Goal: Information Seeking & Learning: Learn about a topic

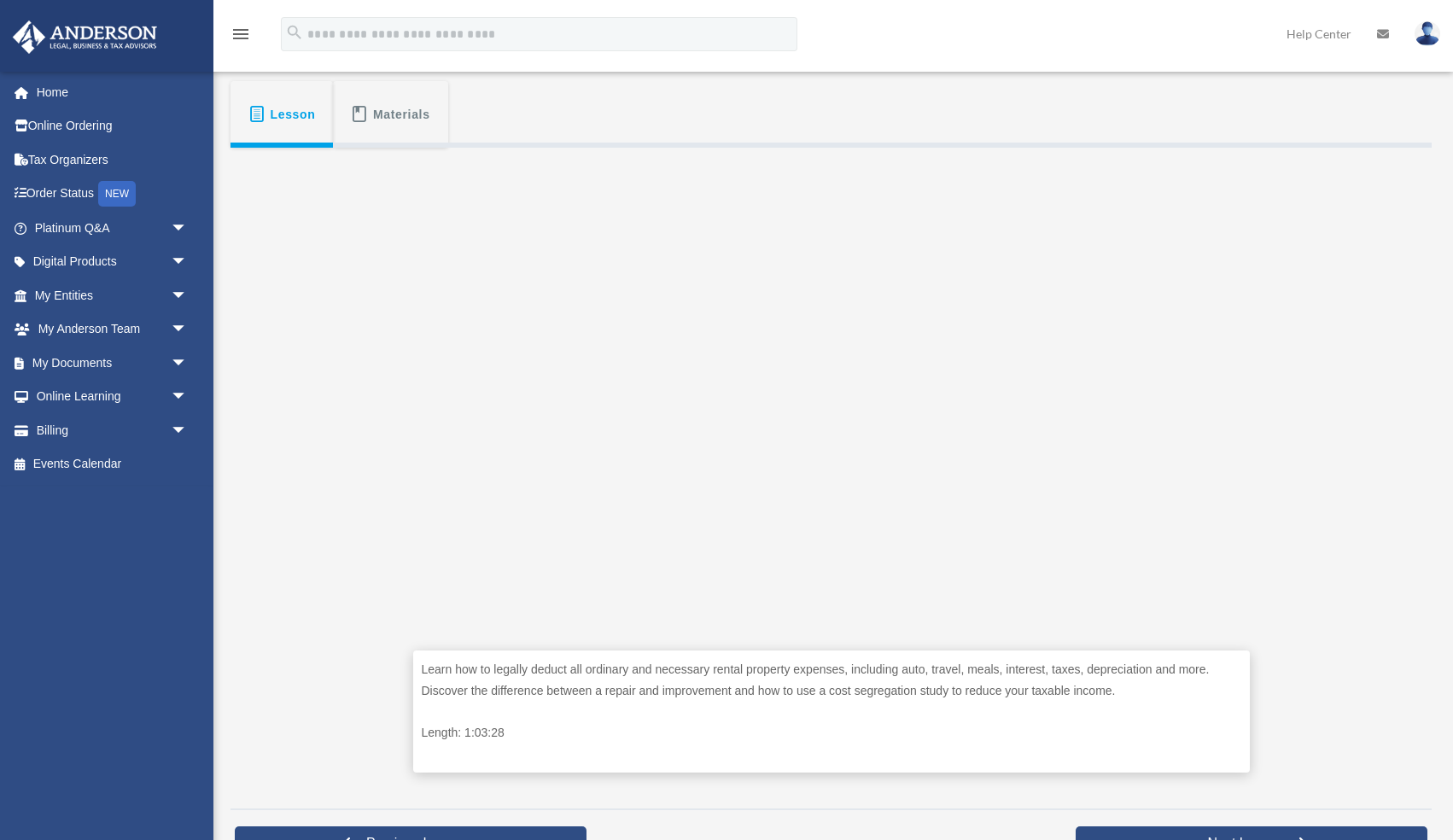
scroll to position [405, 0]
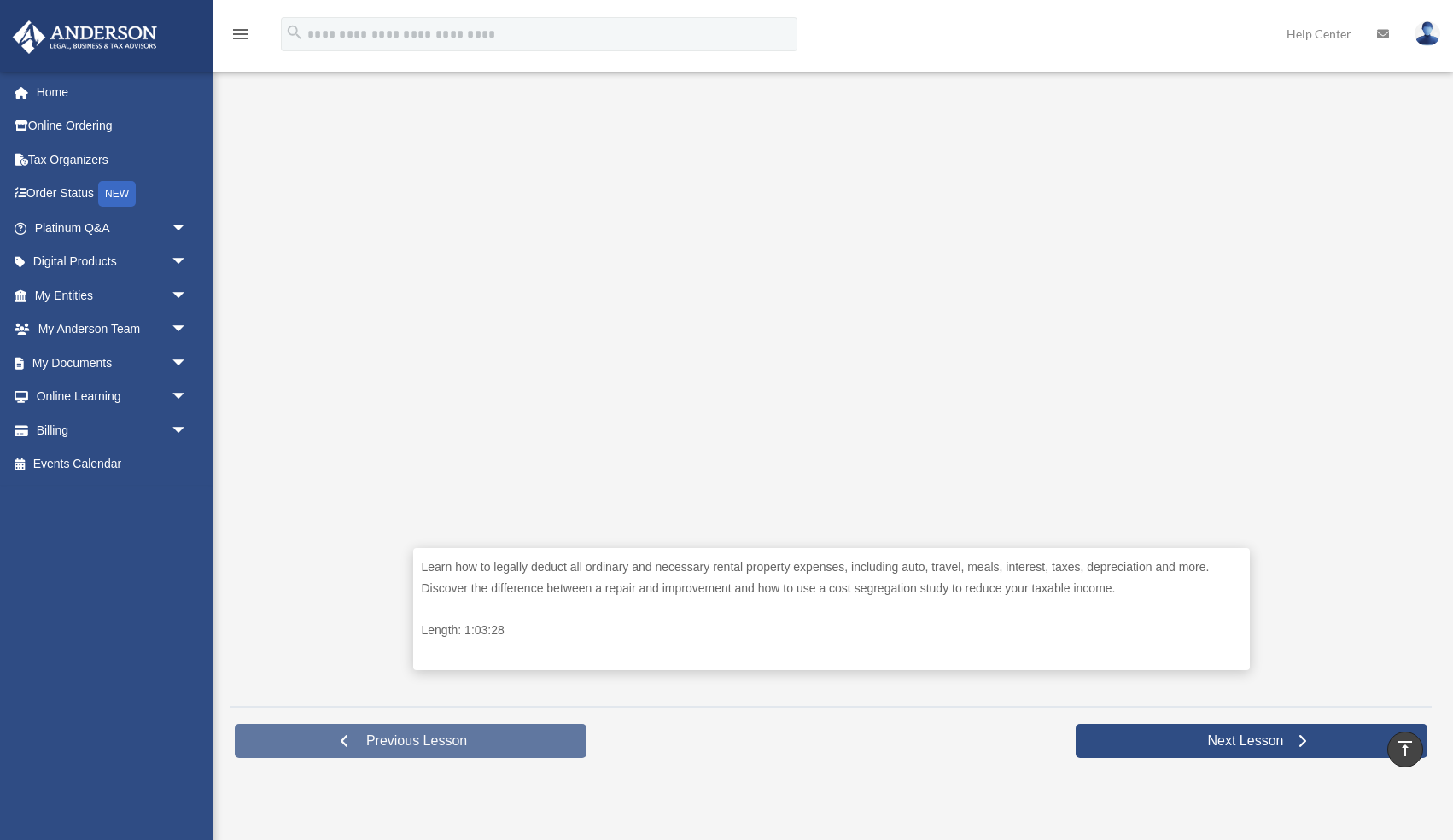
click at [517, 731] on link "Previous Lesson" at bounding box center [411, 740] width 352 height 35
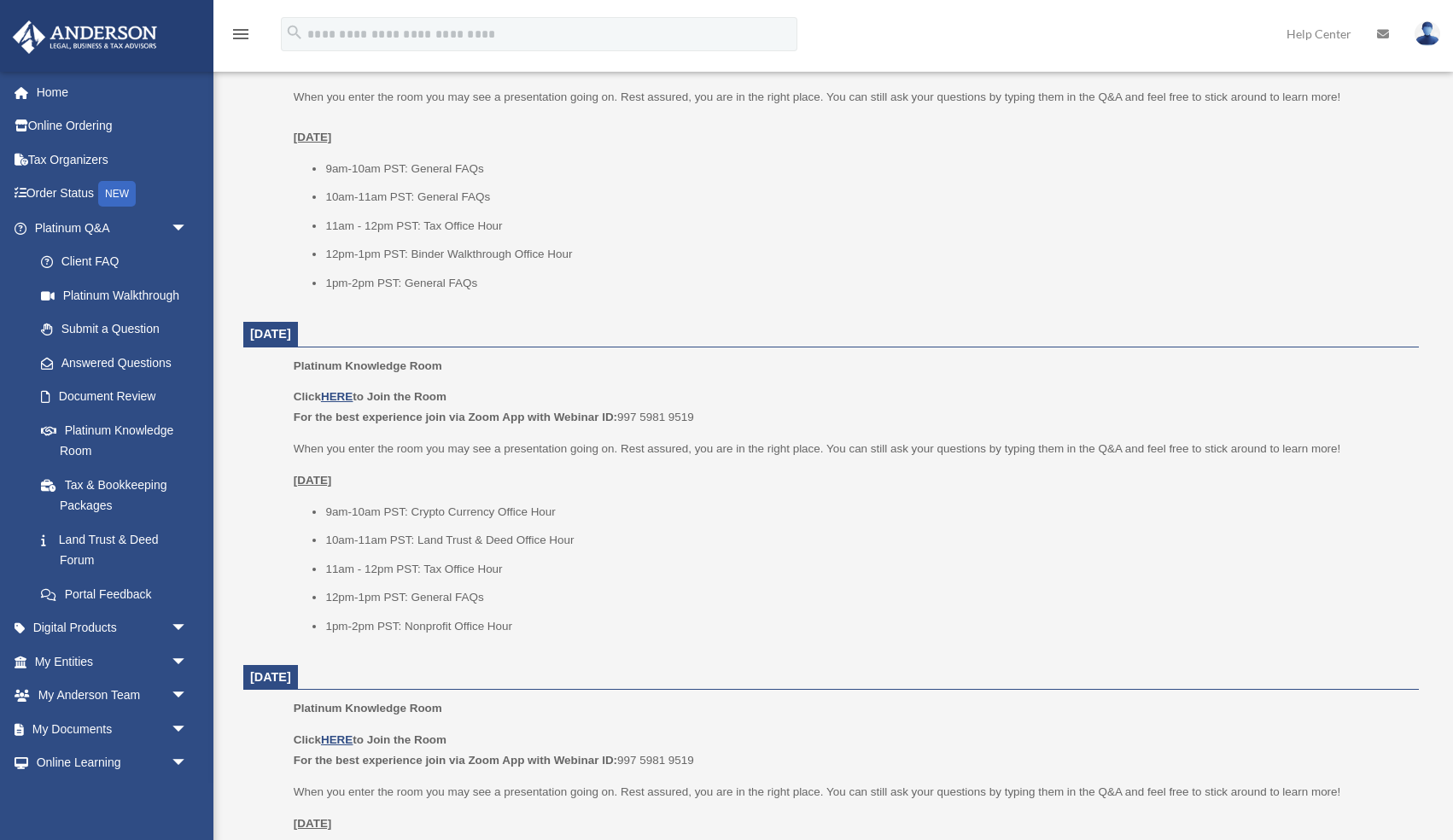
scroll to position [748, 0]
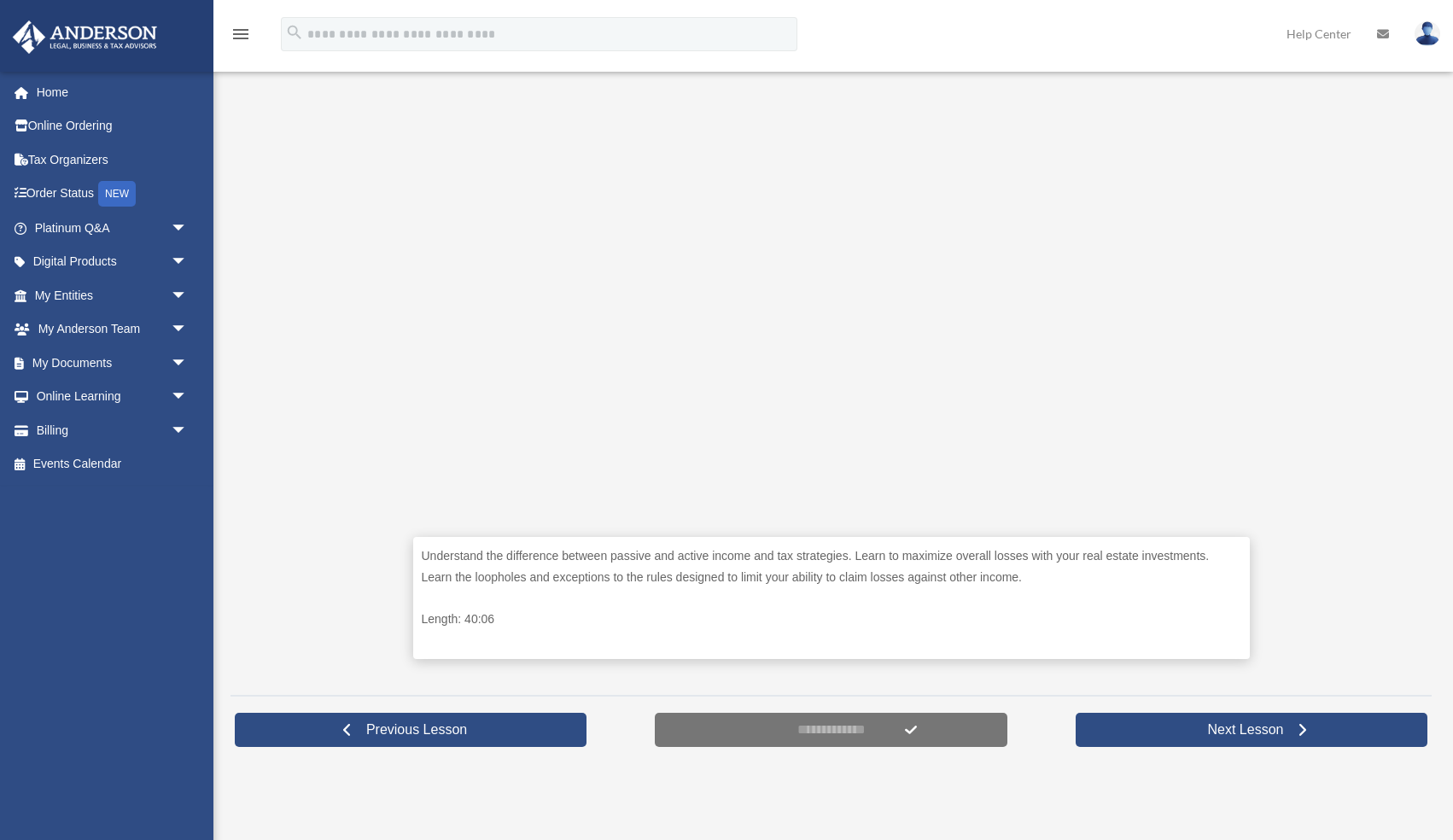
scroll to position [450, 0]
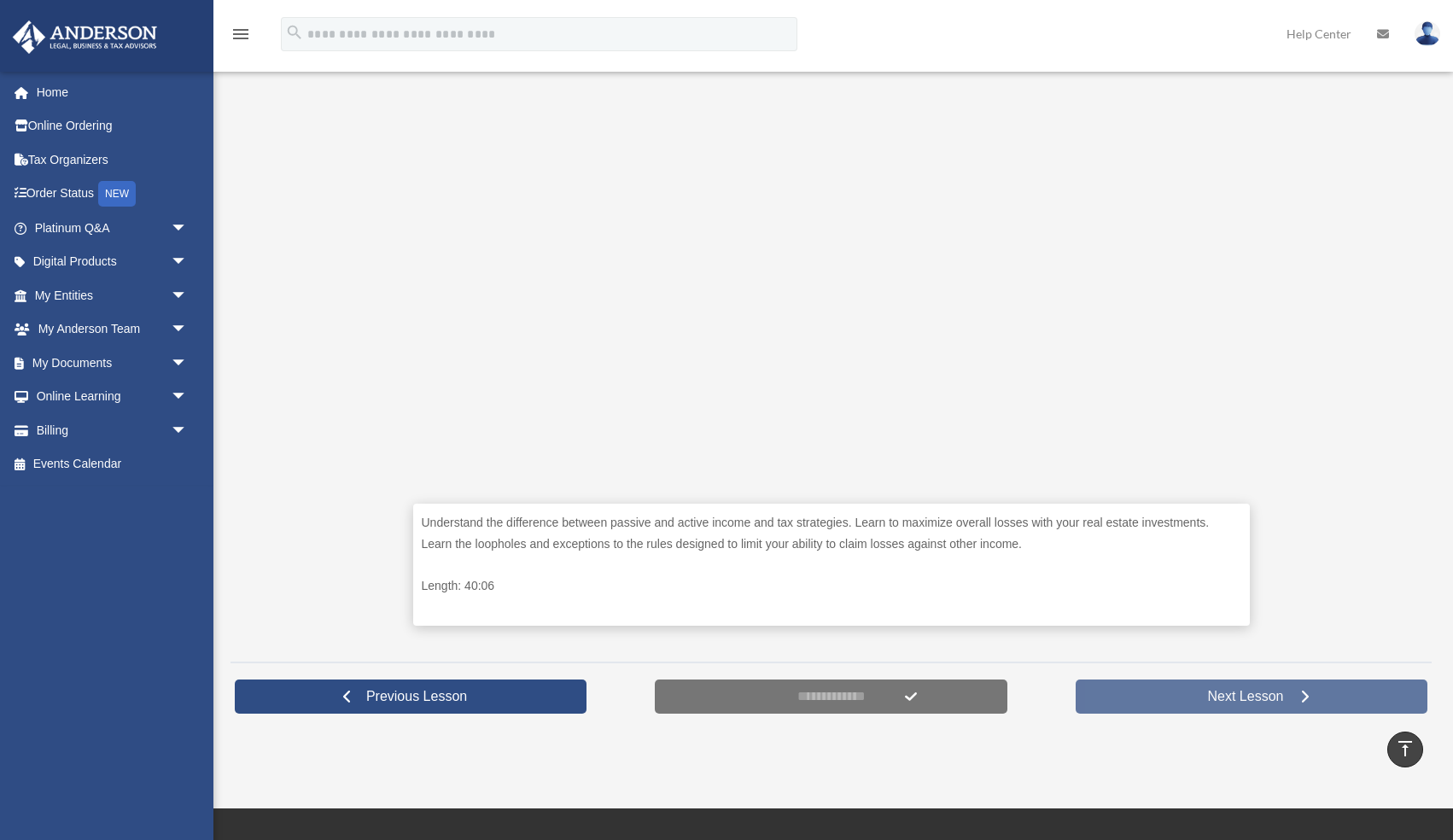
click at [1156, 699] on link "Next Lesson" at bounding box center [1251, 696] width 352 height 35
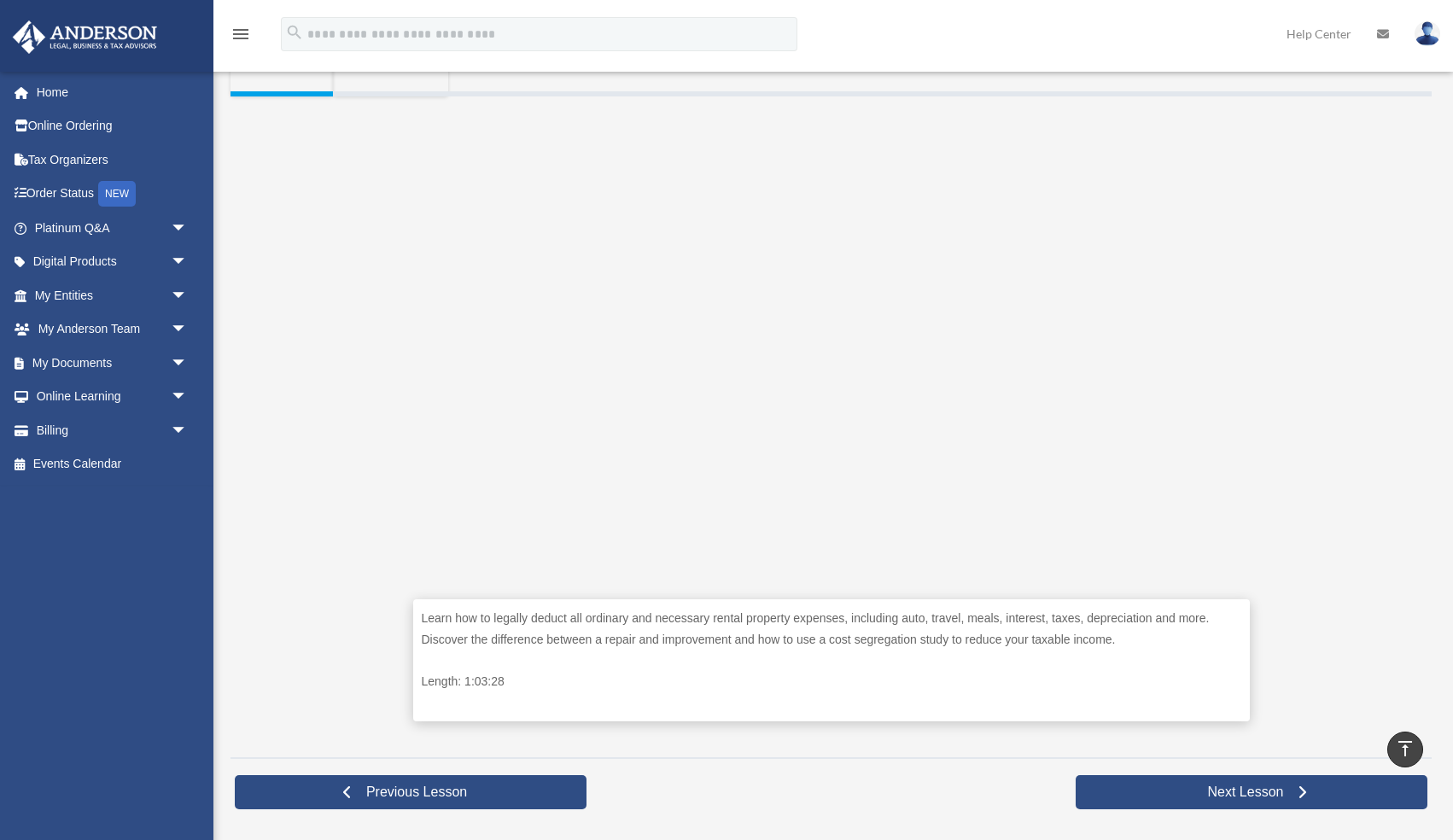
scroll to position [354, 0]
